Goal: Information Seeking & Learning: Learn about a topic

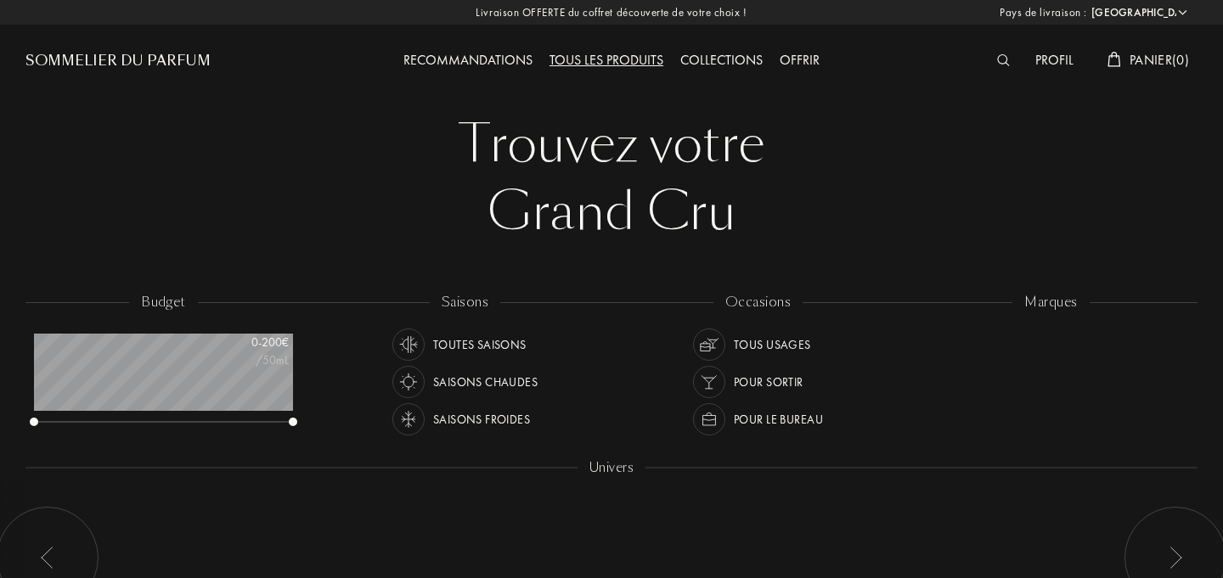
select select "FR"
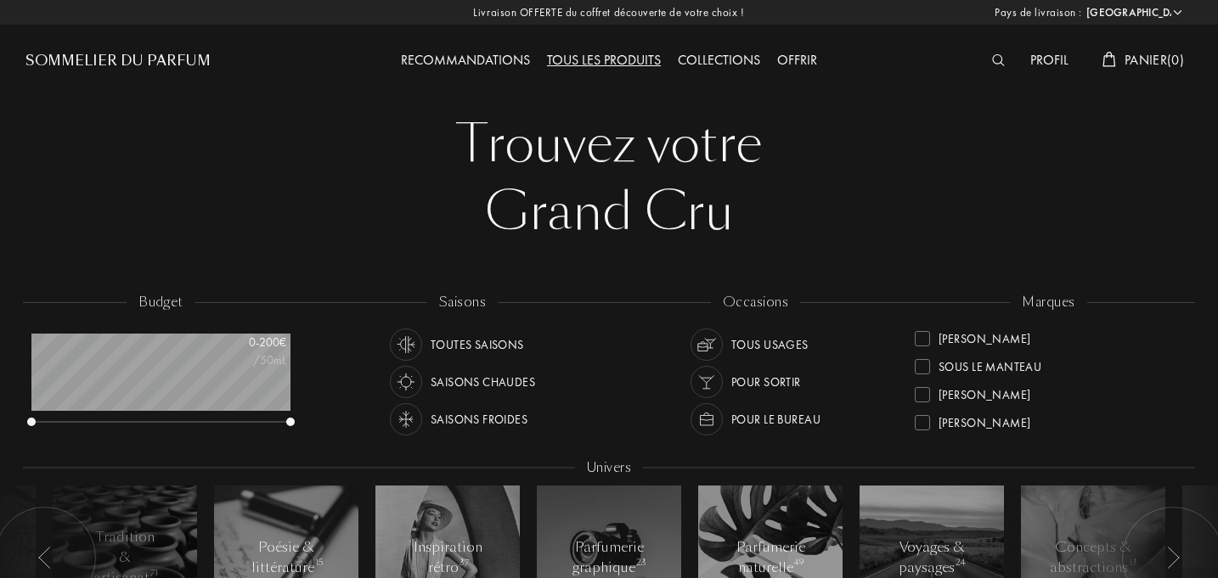
scroll to position [616, 0]
click at [982, 337] on div "[PERSON_NAME]" at bounding box center [984, 335] width 92 height 23
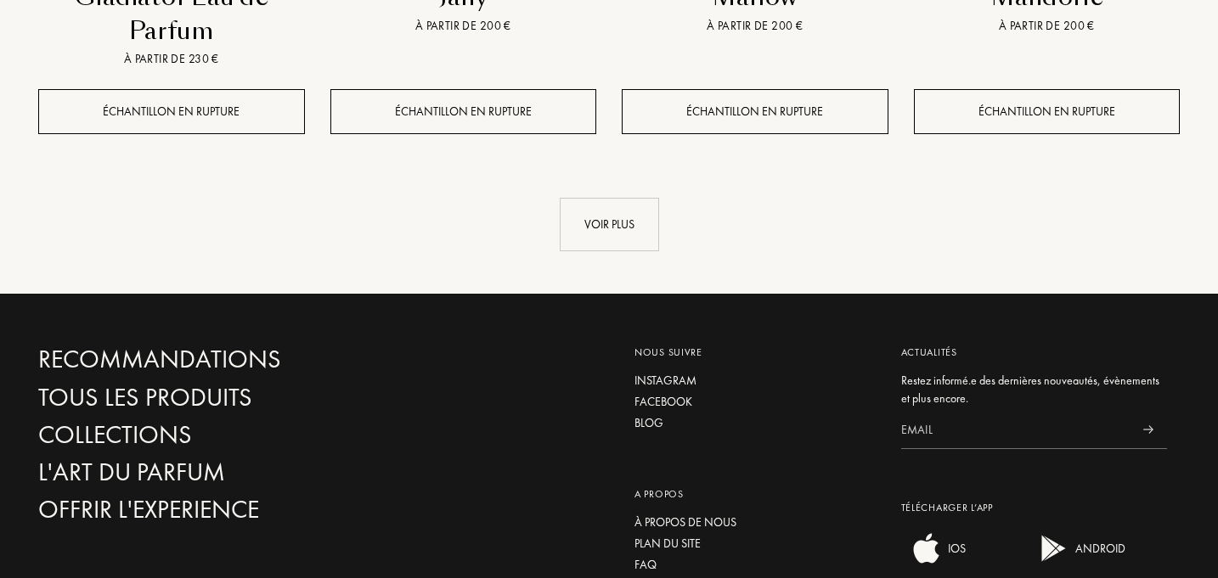
scroll to position [2079, 0]
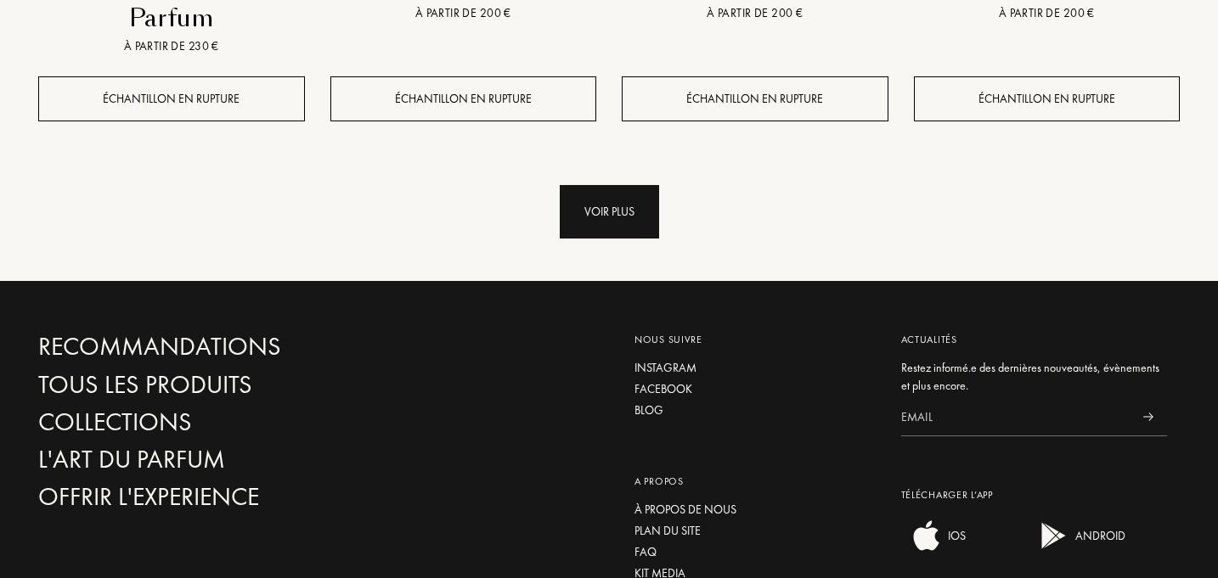
click at [627, 223] on div "Voir plus" at bounding box center [609, 211] width 99 height 53
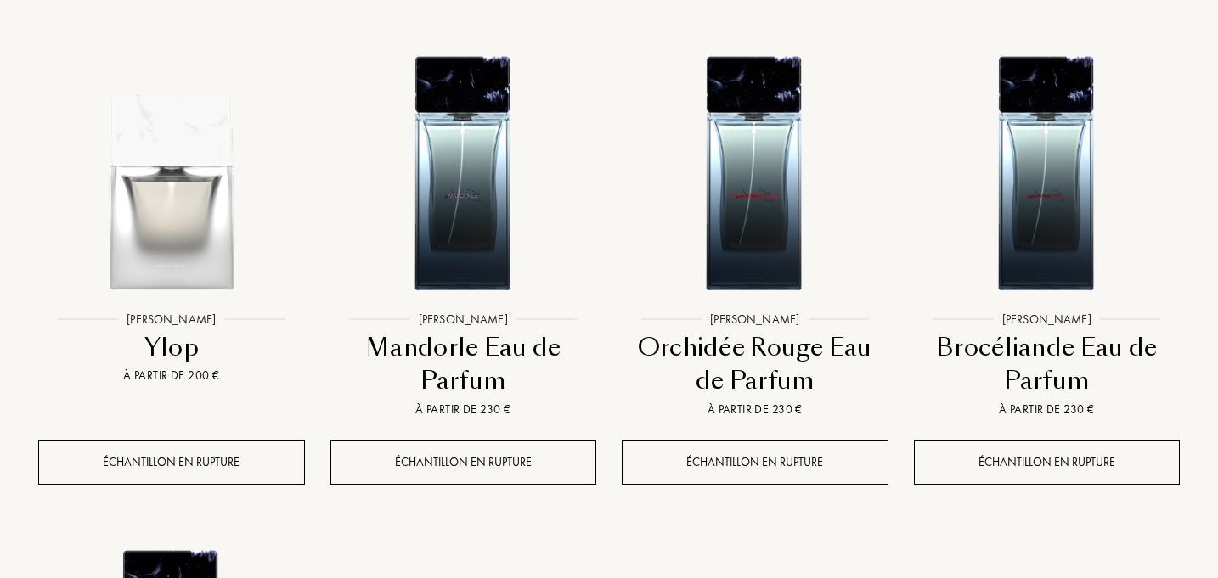
scroll to position [1218, 0]
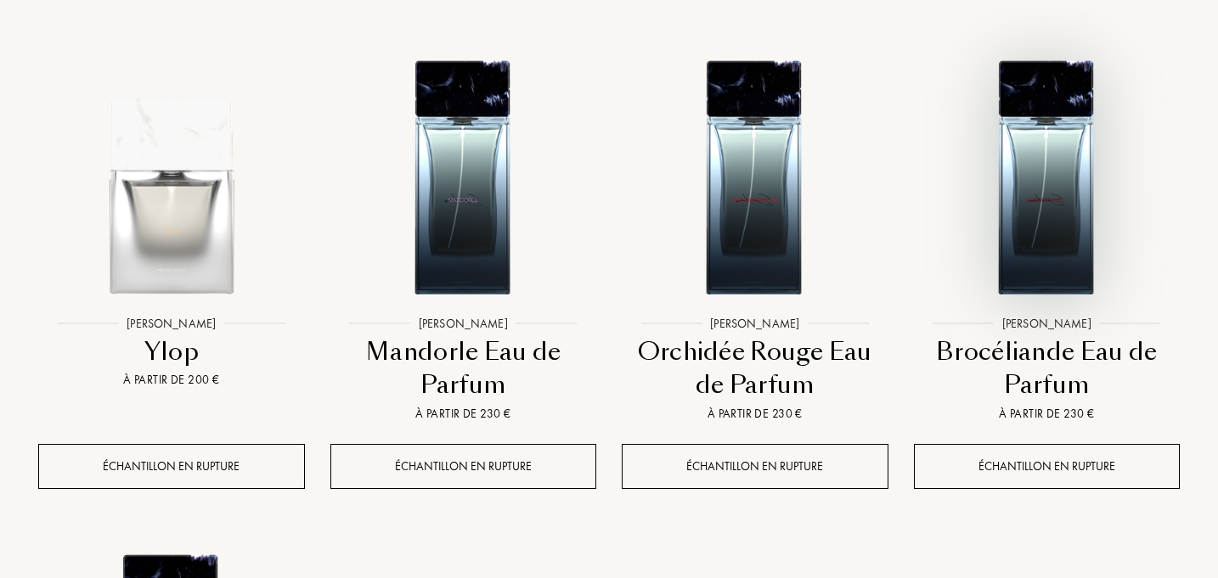
click at [1089, 352] on div at bounding box center [1047, 189] width 292 height 329
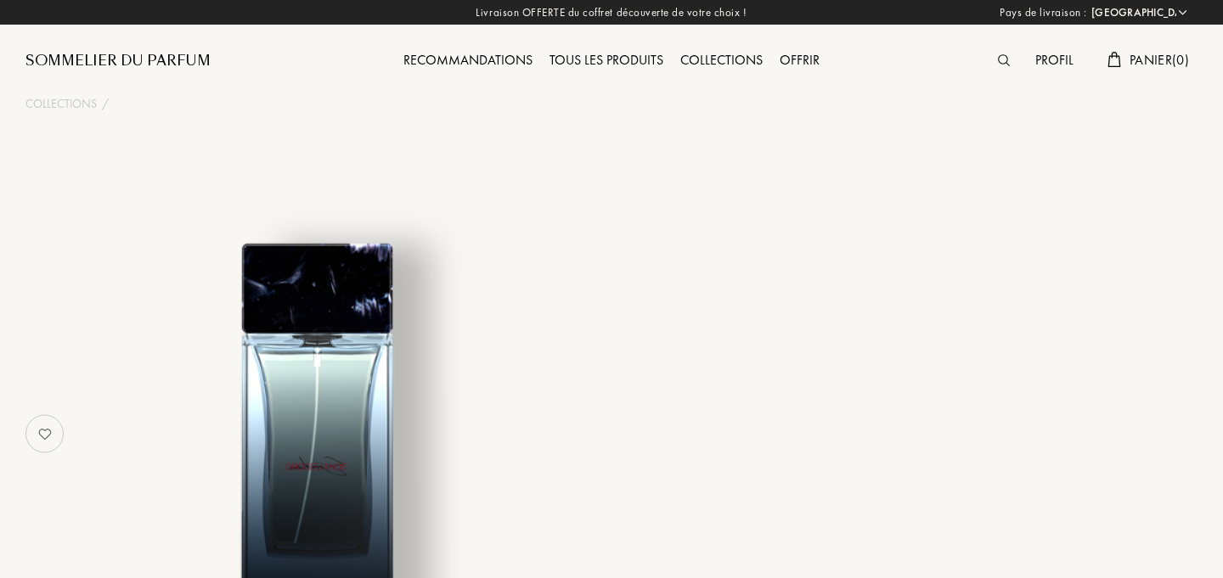
select select "FR"
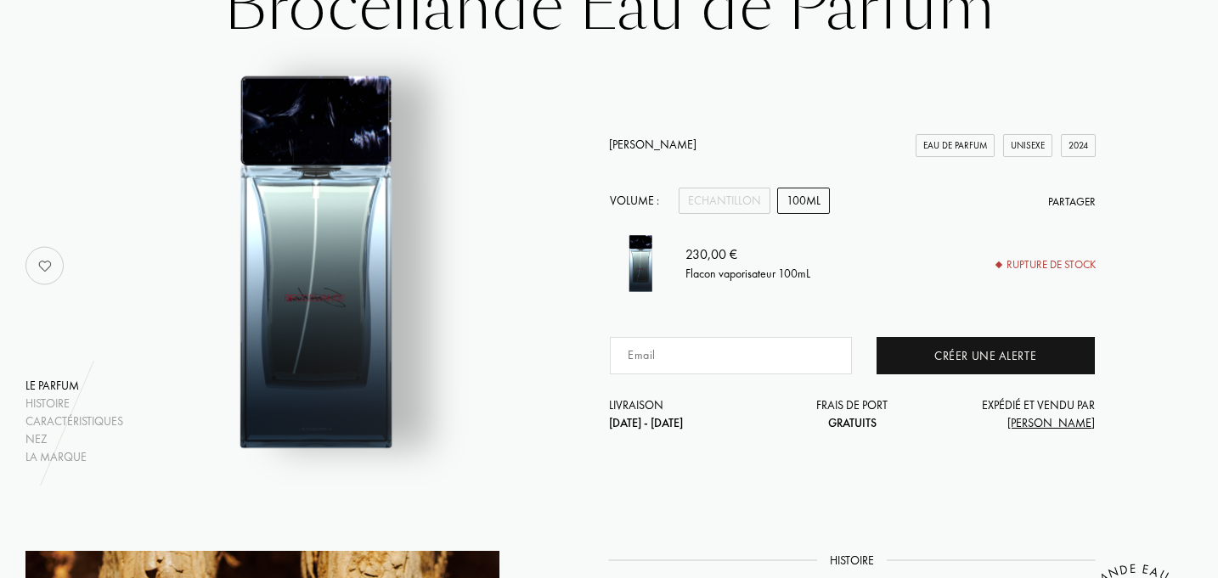
scroll to position [171, 0]
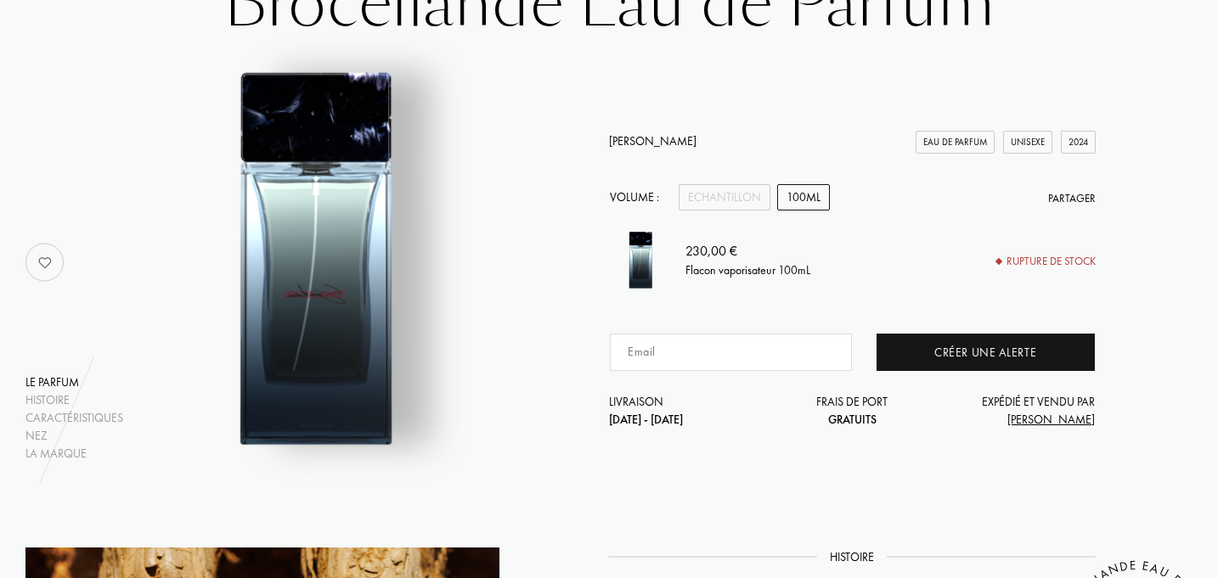
click at [803, 191] on div "100mL" at bounding box center [803, 197] width 53 height 26
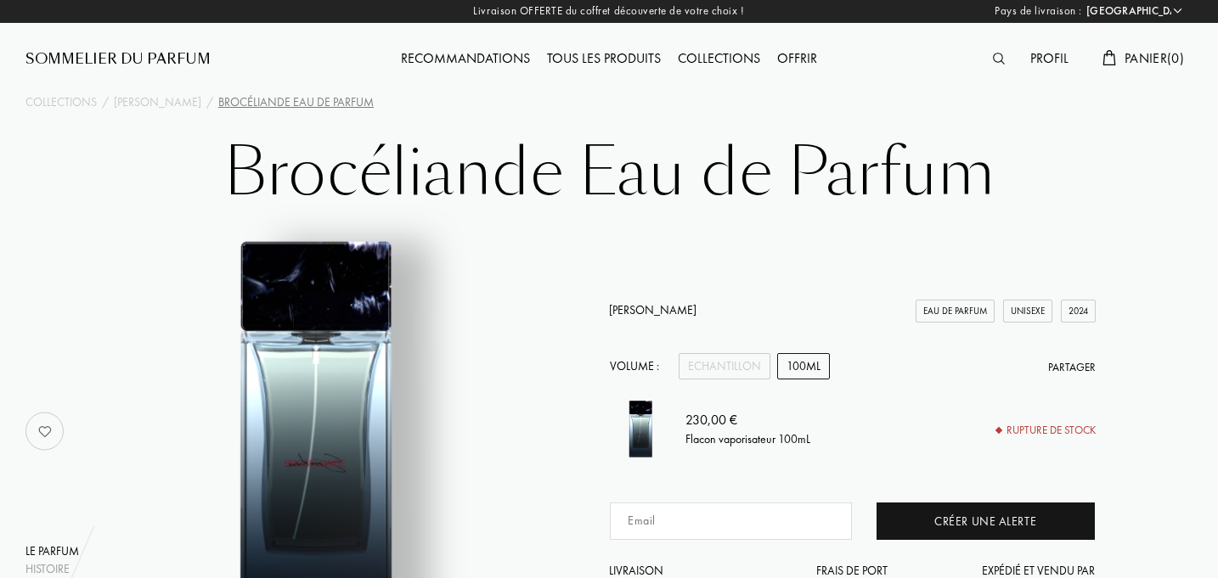
scroll to position [0, 0]
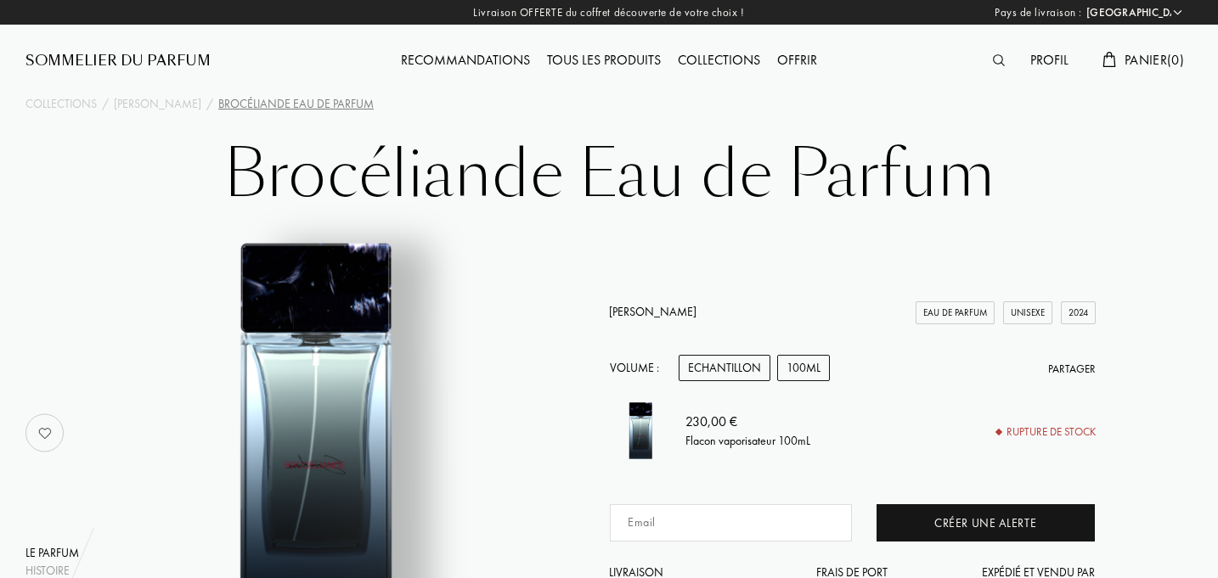
click at [738, 373] on div "Echantillon" at bounding box center [724, 368] width 92 height 26
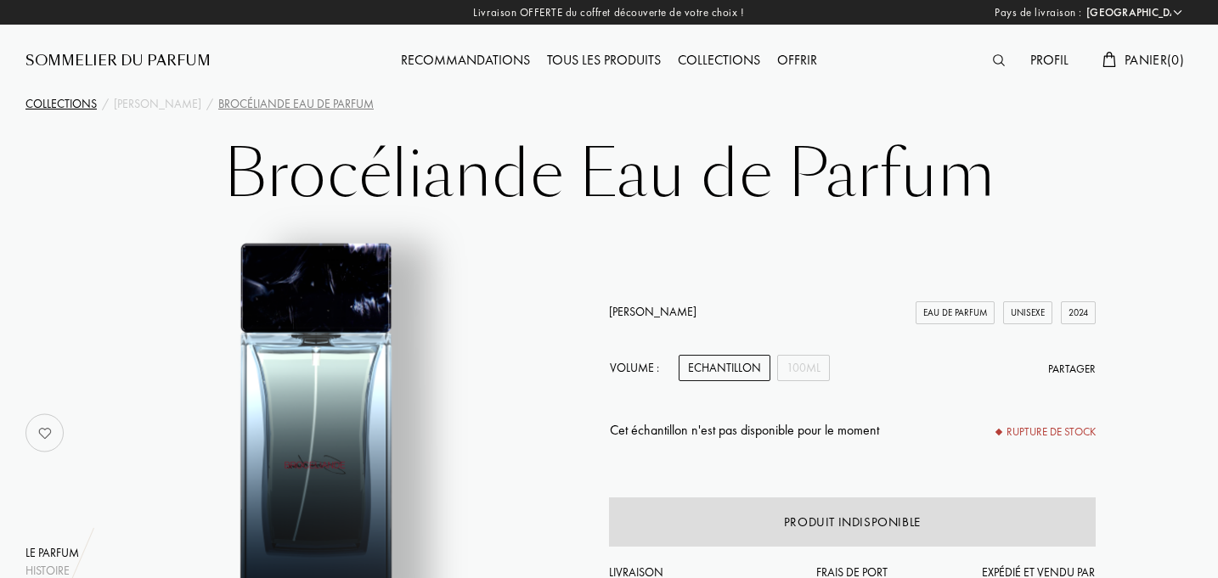
click at [58, 98] on div "Collections" at bounding box center [60, 104] width 71 height 18
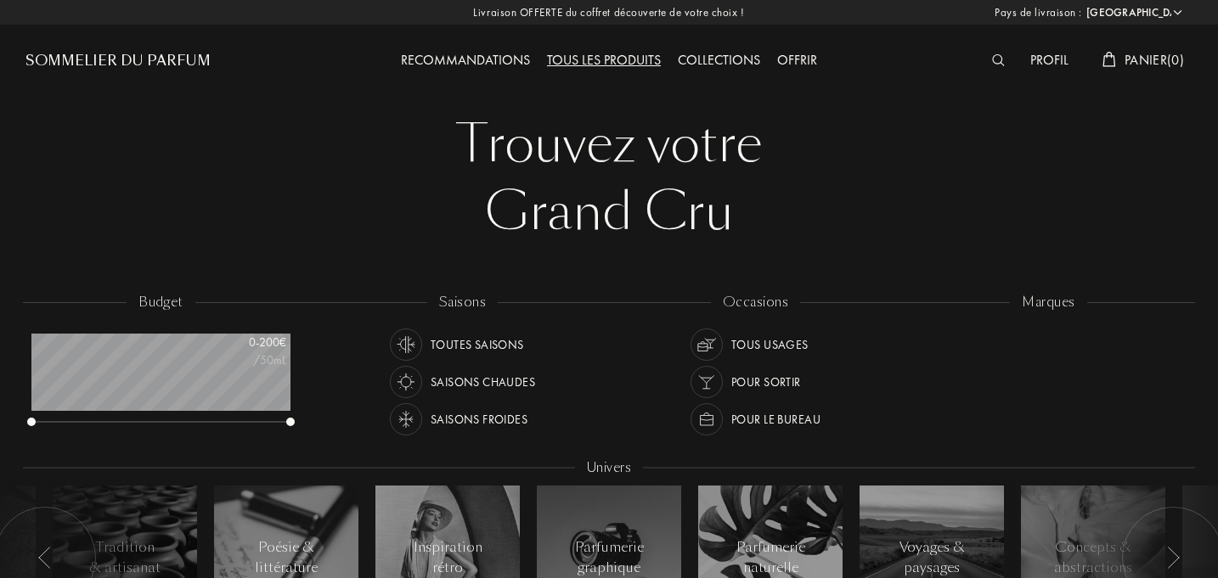
select select "FR"
click at [926, 338] on div at bounding box center [922, 336] width 15 height 15
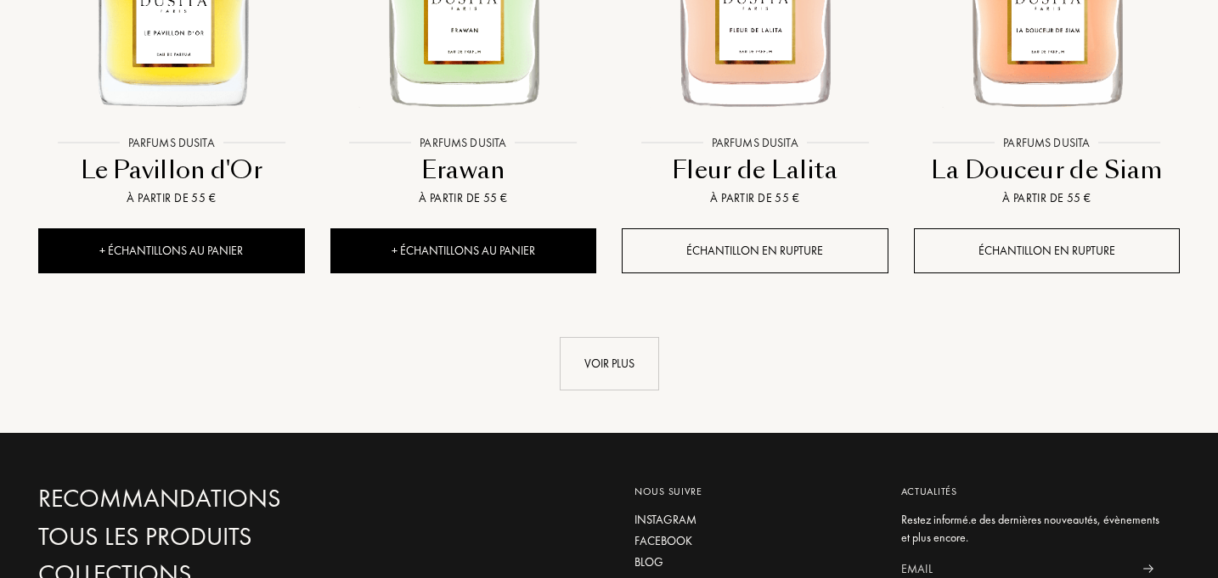
scroll to position [1876, 0]
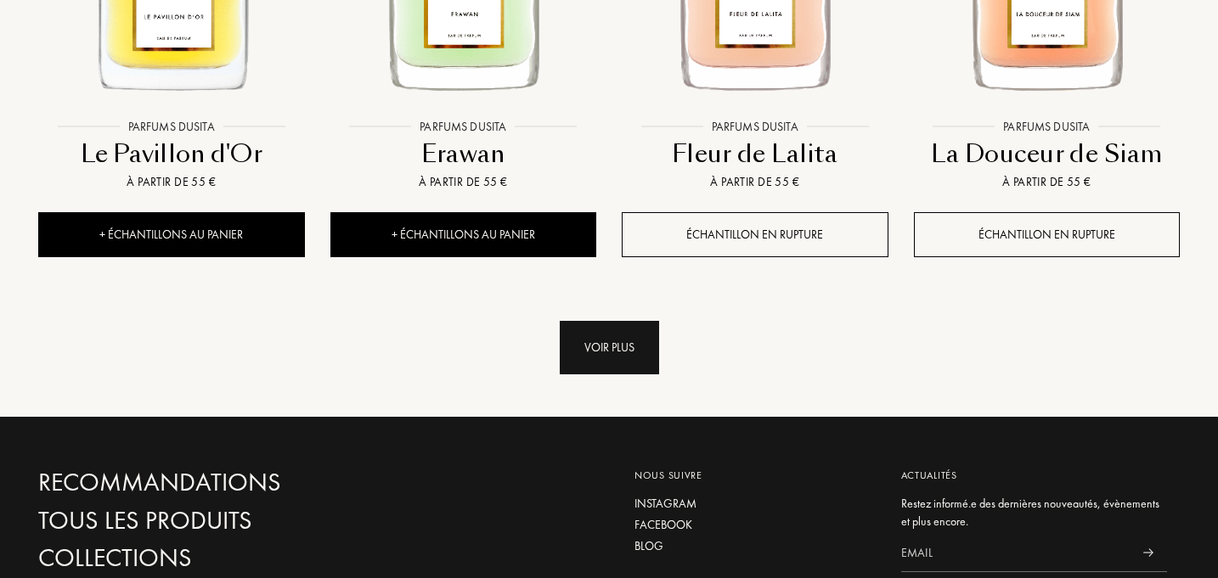
click at [618, 344] on div "Voir plus" at bounding box center [609, 347] width 99 height 53
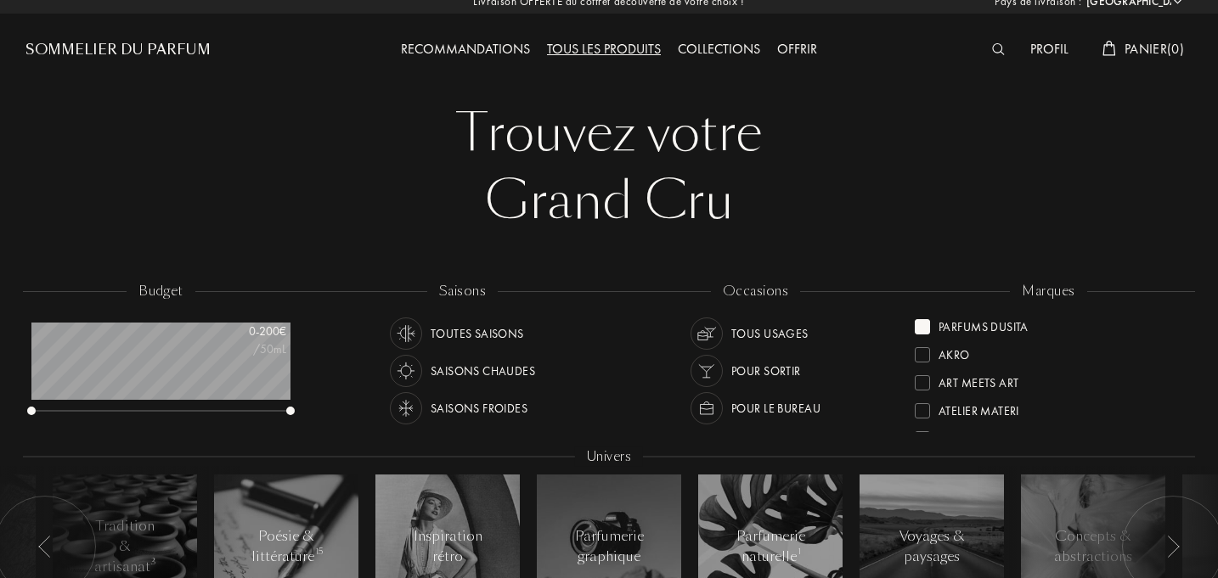
scroll to position [0, 0]
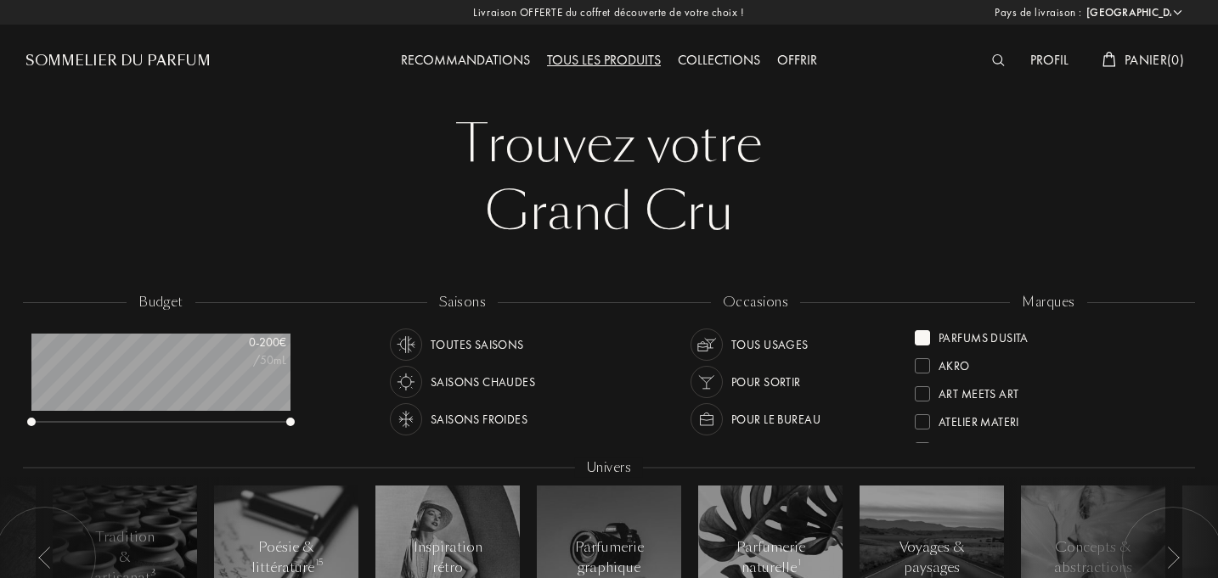
click at [1113, 361] on div "Akro" at bounding box center [1048, 360] width 267 height 28
click at [927, 368] on div at bounding box center [922, 365] width 15 height 15
click at [922, 343] on div at bounding box center [922, 337] width 15 height 15
click at [1023, 393] on div "Sylvaine Delacourte" at bounding box center [984, 391] width 92 height 23
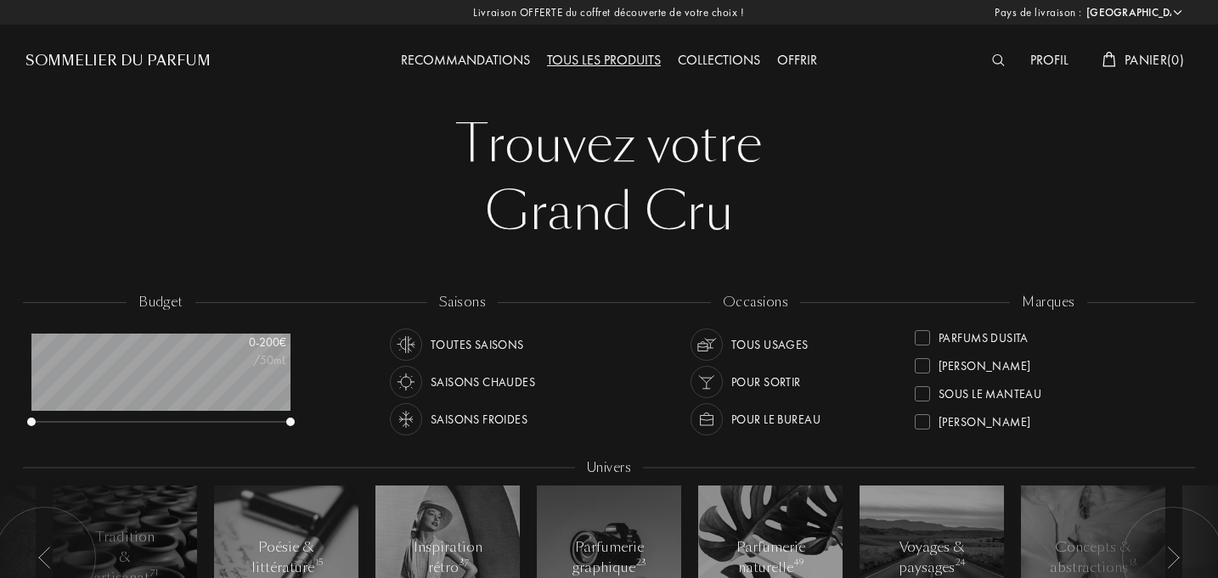
scroll to position [0, 0]
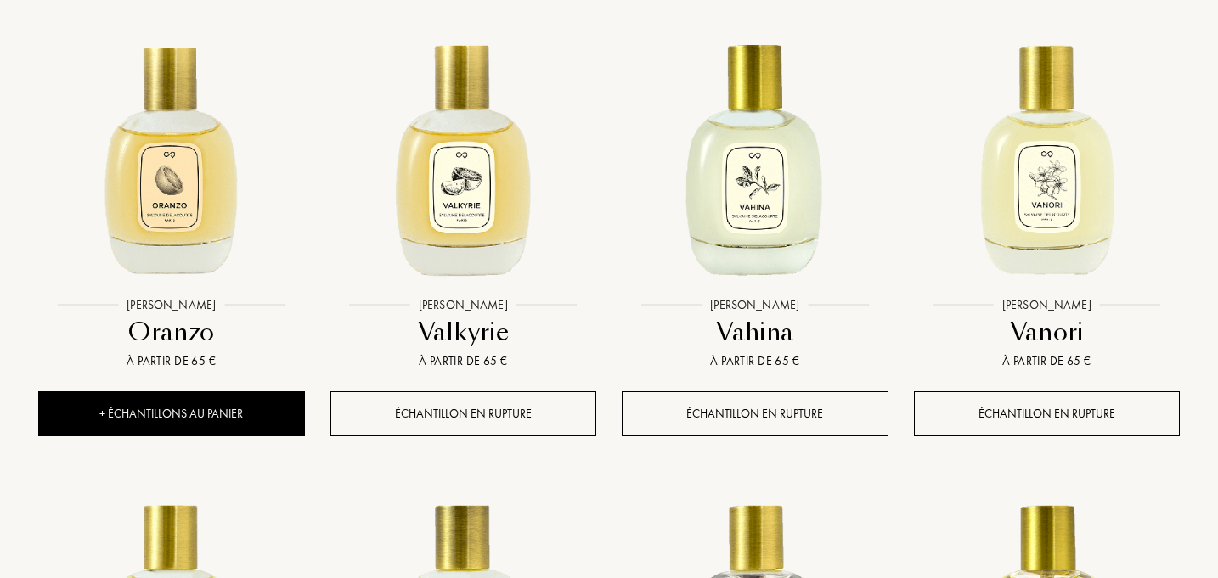
scroll to position [1204, 0]
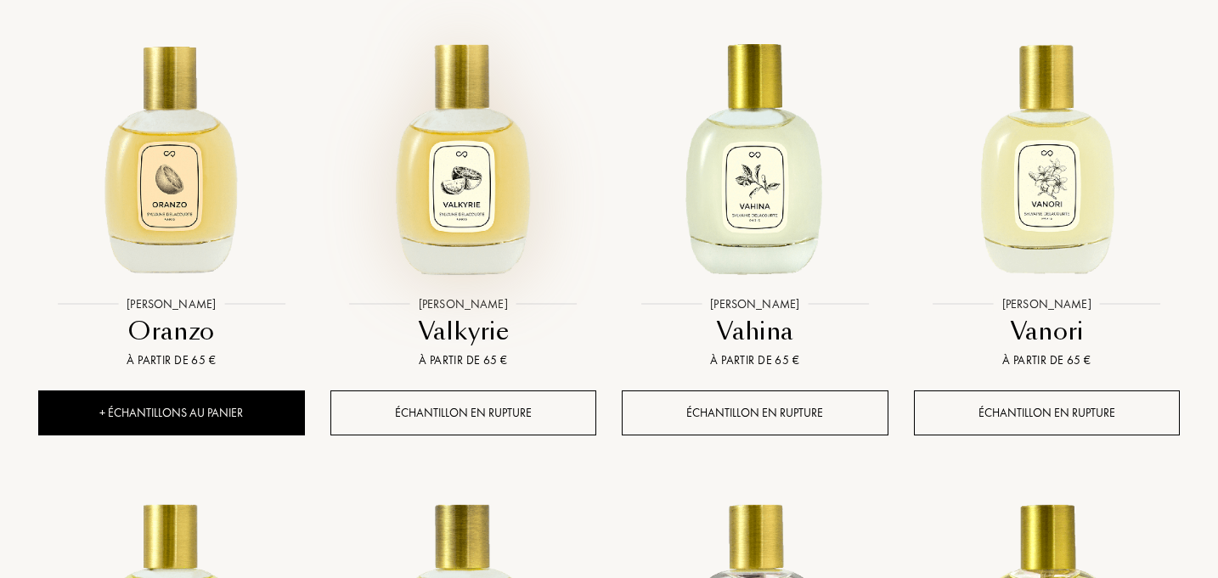
click at [460, 183] on img at bounding box center [463, 155] width 262 height 262
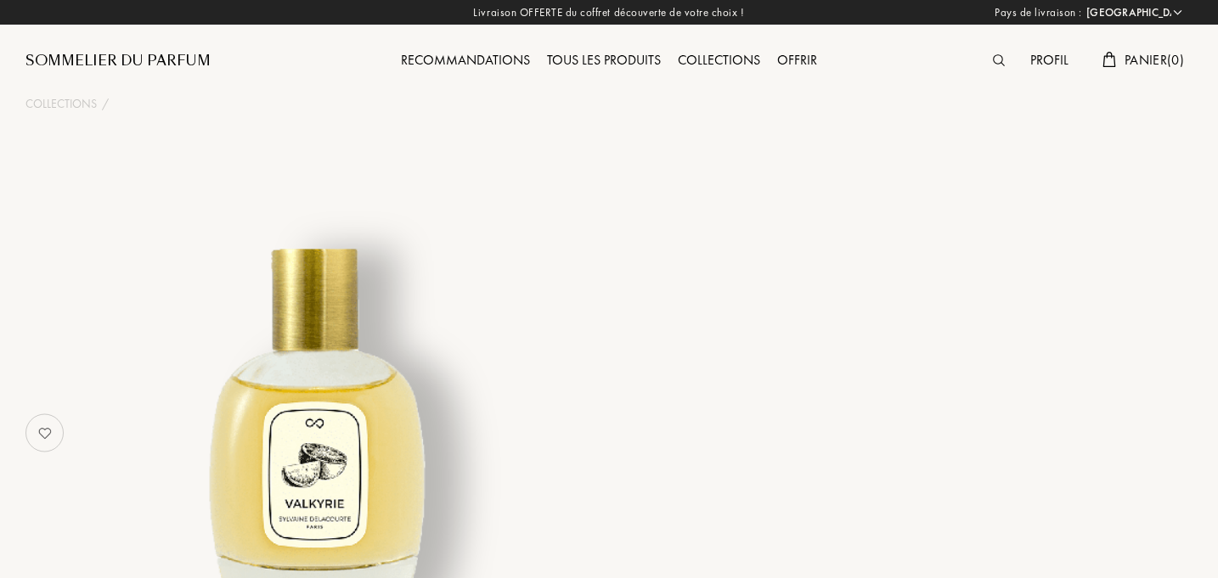
select select "FR"
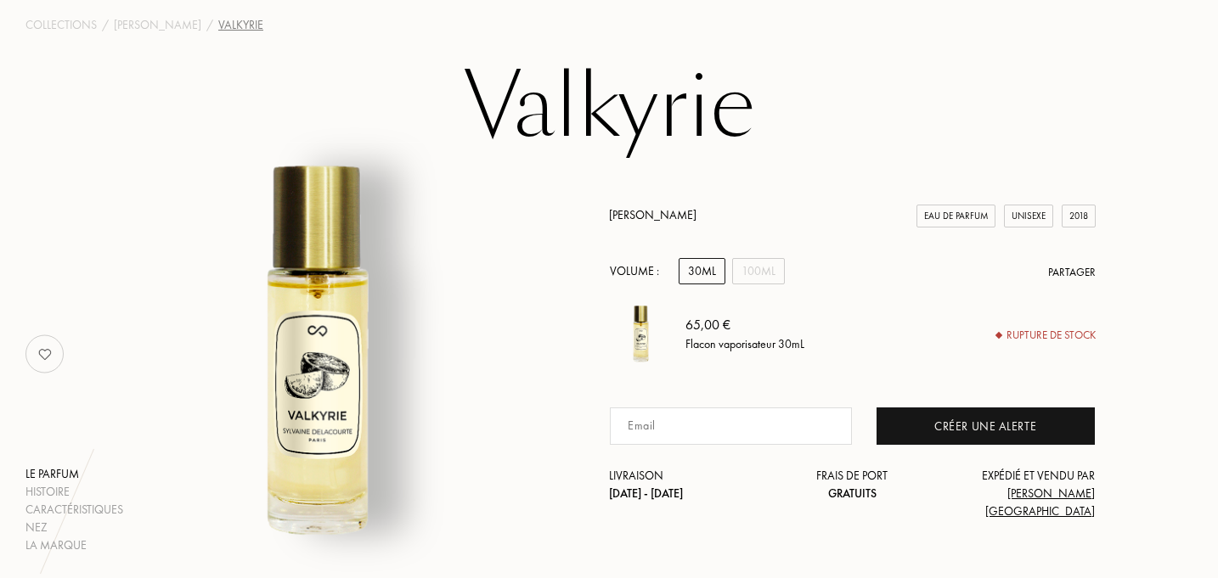
scroll to position [80, 0]
click at [757, 284] on div "100mL" at bounding box center [758, 270] width 53 height 26
